Goal: Task Accomplishment & Management: Use online tool/utility

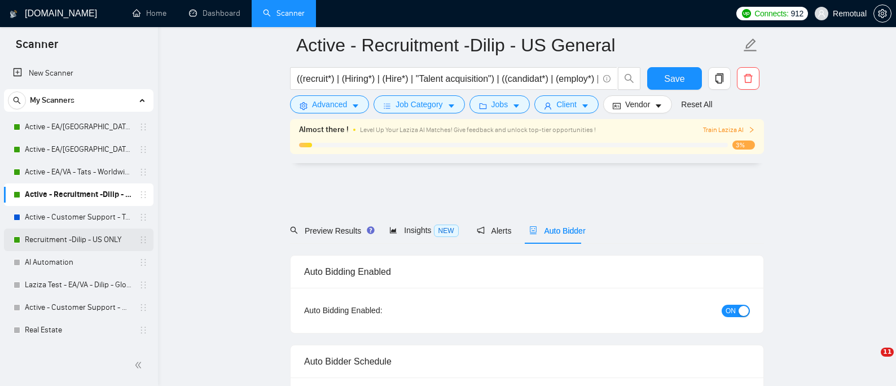
click at [59, 240] on link "Recruitment -Dilip - US ONLY" at bounding box center [78, 240] width 107 height 23
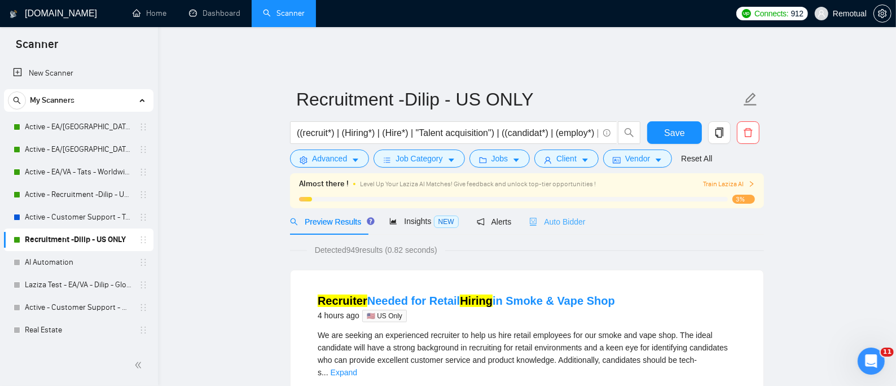
click at [558, 208] on div "Auto Bidder" at bounding box center [557, 221] width 56 height 27
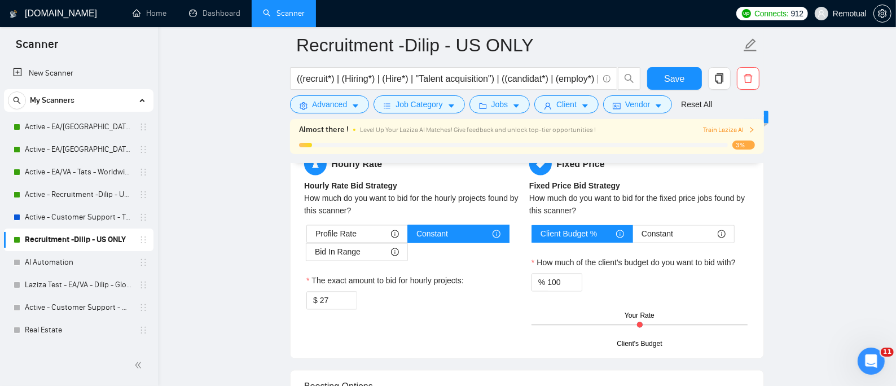
scroll to position [1806, 0]
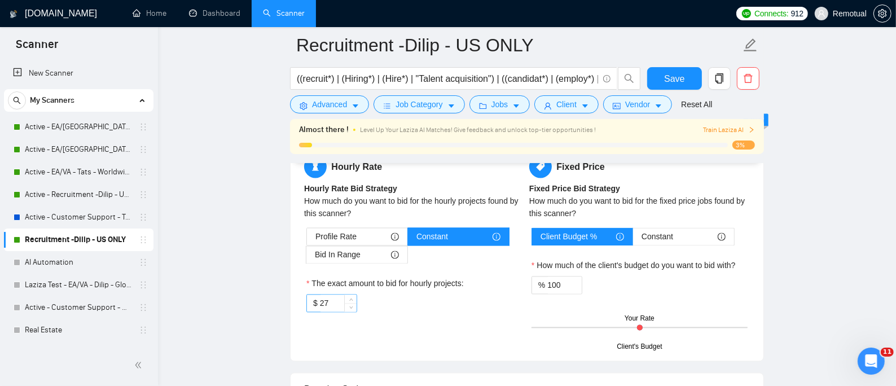
click at [340, 295] on input "27" at bounding box center [338, 303] width 37 height 17
type input "35"
click at [671, 75] on span "Save" at bounding box center [674, 79] width 20 height 14
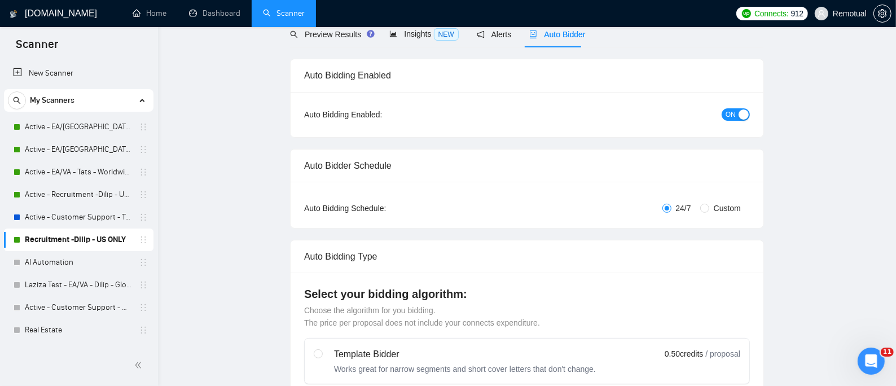
scroll to position [0, 0]
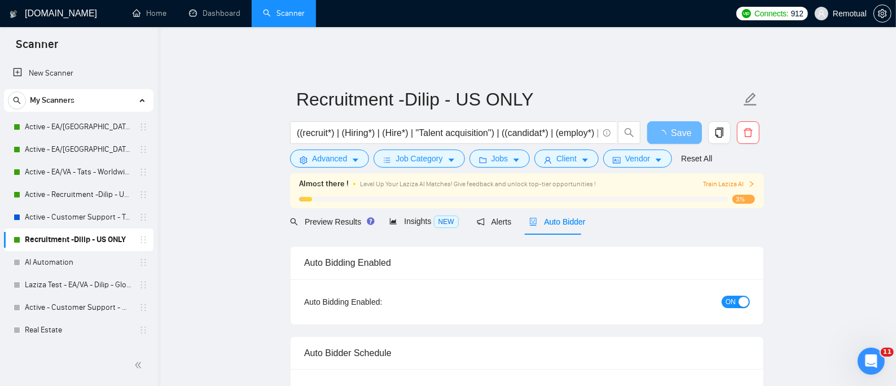
click at [538, 217] on span "Auto Bidder" at bounding box center [557, 221] width 56 height 9
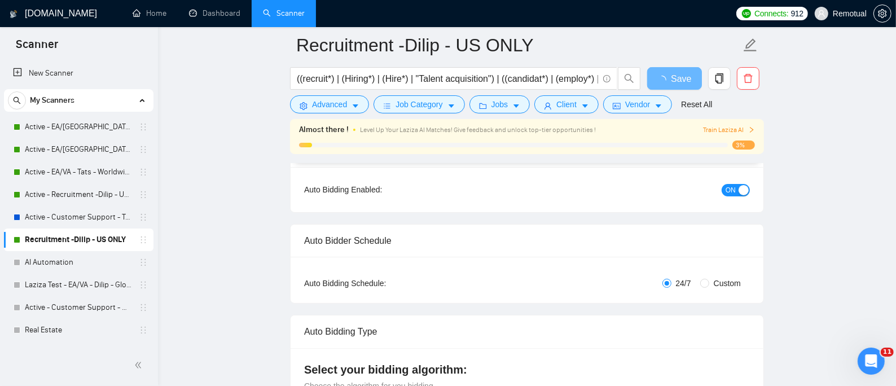
scroll to position [752, 0]
